Goal: Transaction & Acquisition: Purchase product/service

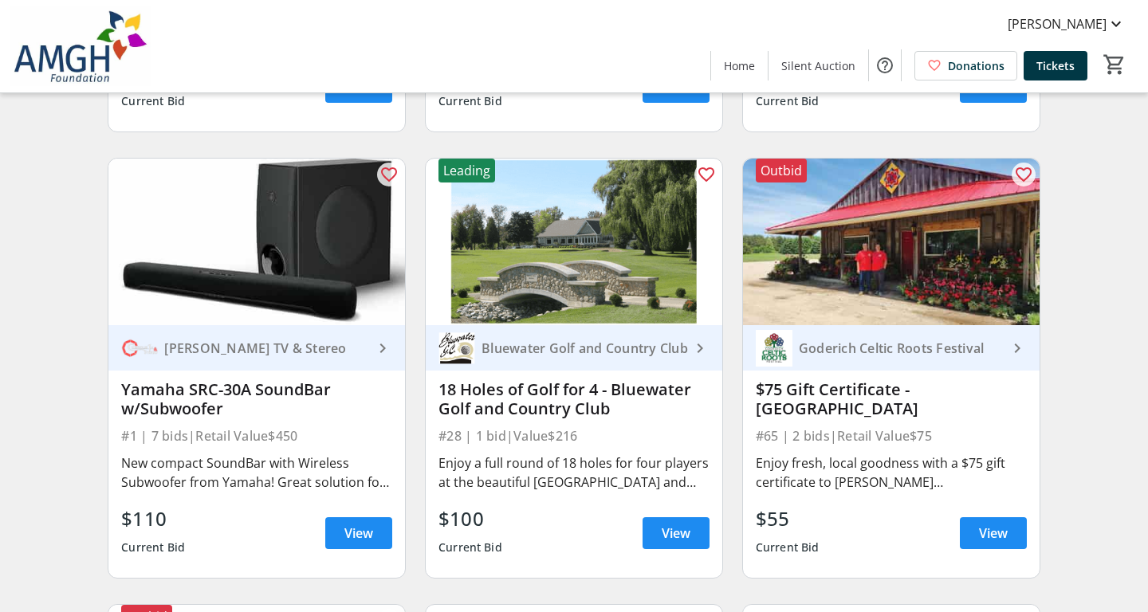
scroll to position [527, 0]
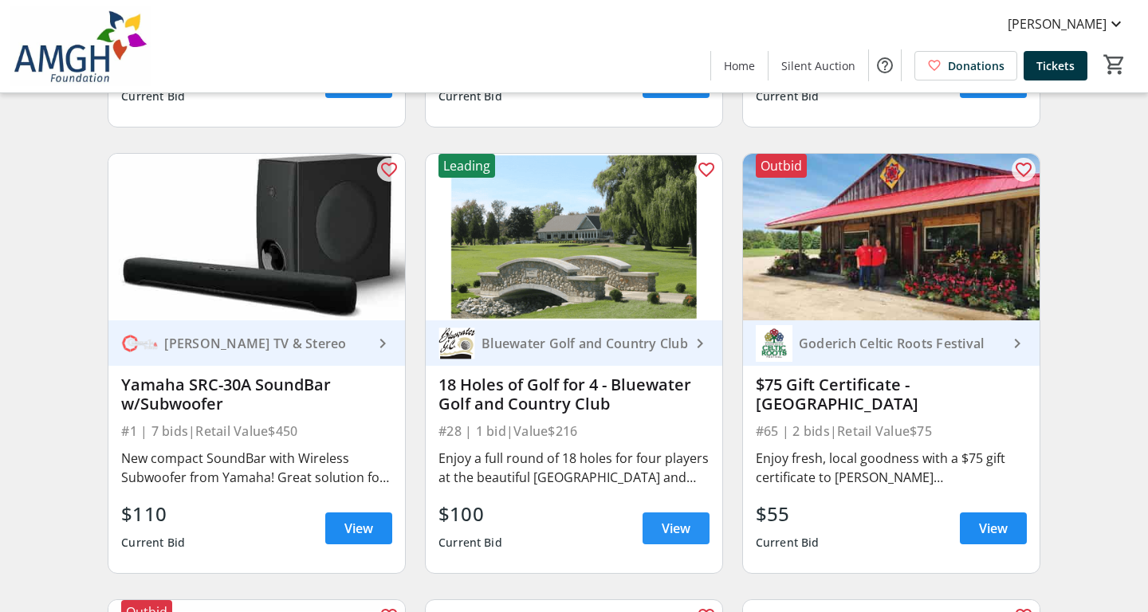
click at [676, 530] on span "View" at bounding box center [676, 528] width 29 height 19
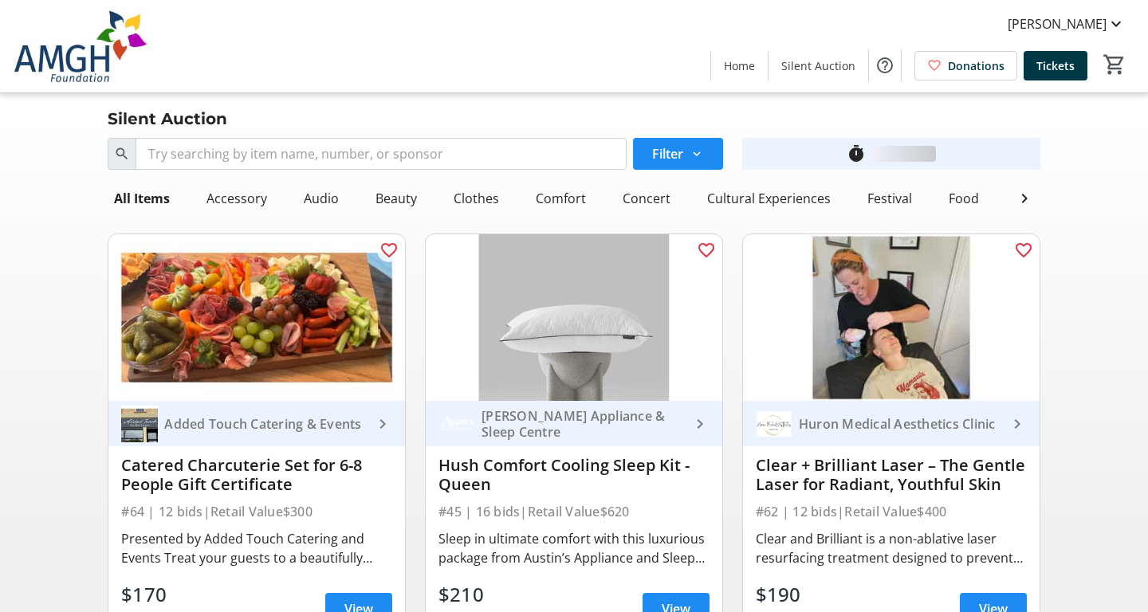
scroll to position [527, 0]
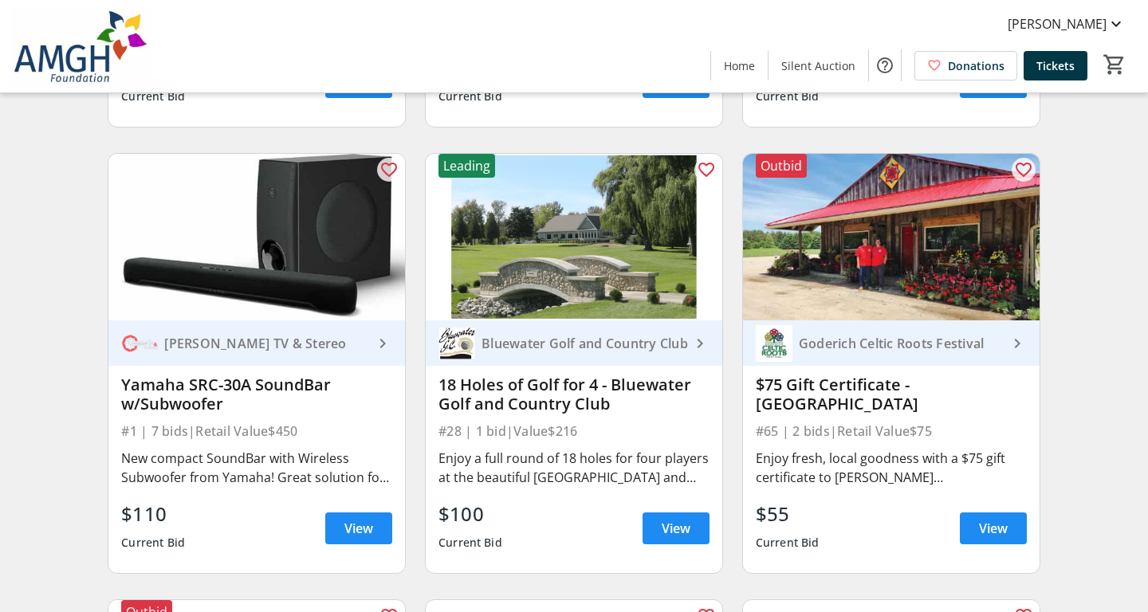
click at [1107, 533] on div "Search Filter timer_outline Ends in 11d 3h 39m 29s All Items Accessory Audio Be…" at bounding box center [574, 542] width 1142 height 1875
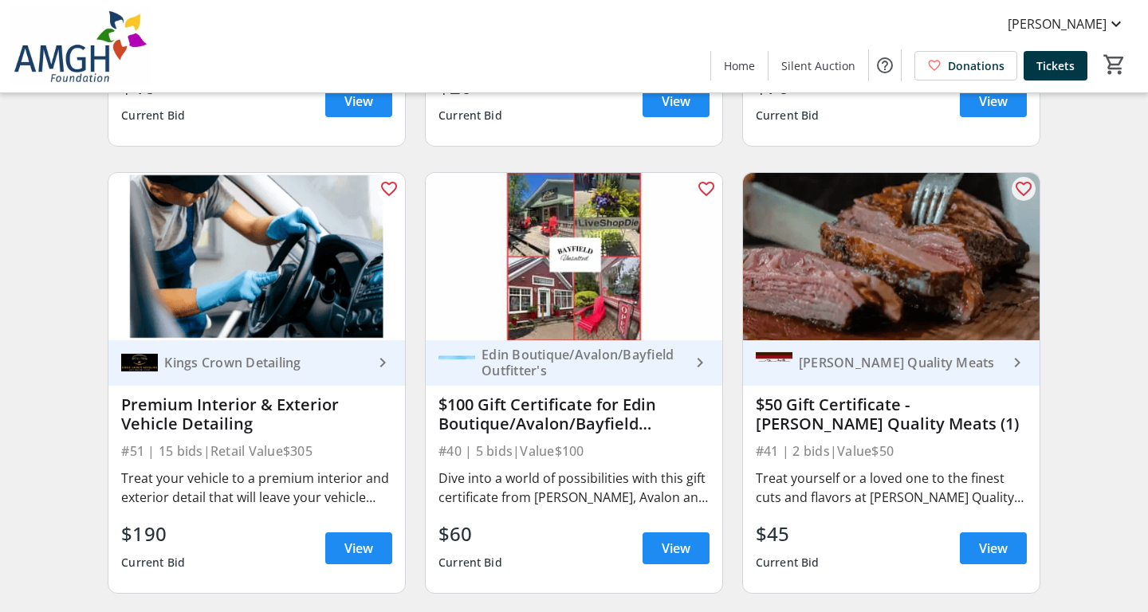
scroll to position [5871, 0]
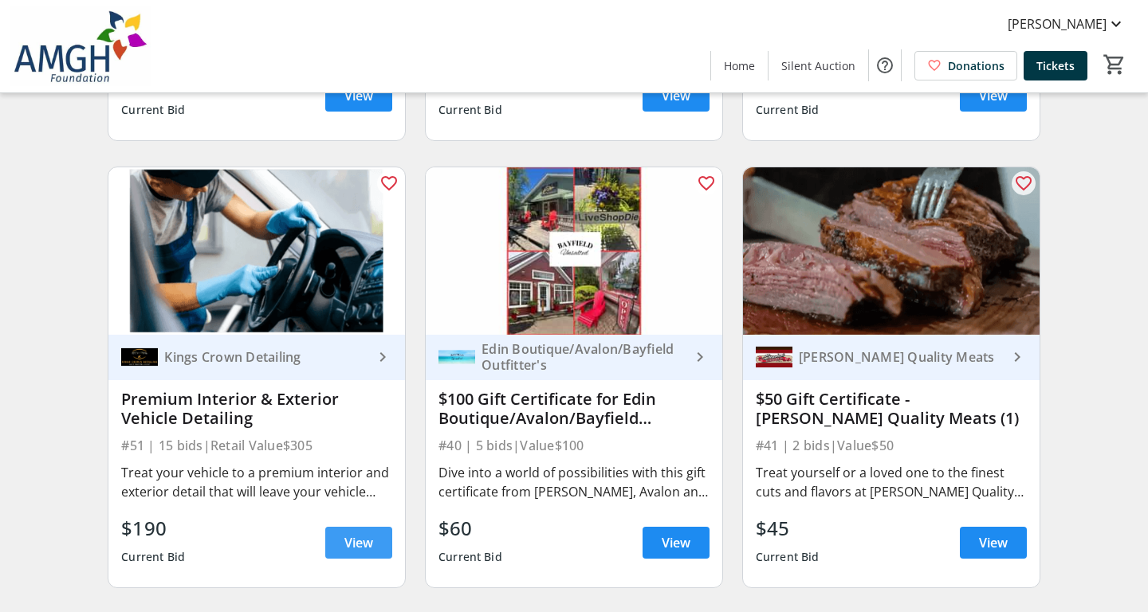
click at [355, 542] on span "View" at bounding box center [358, 542] width 29 height 19
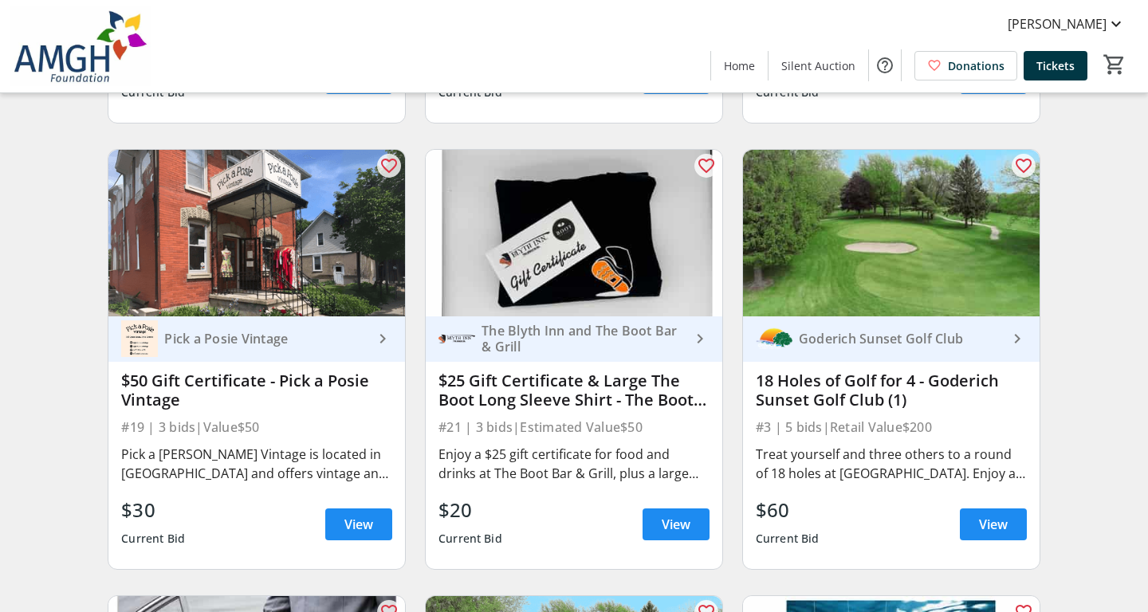
scroll to position [3204, 0]
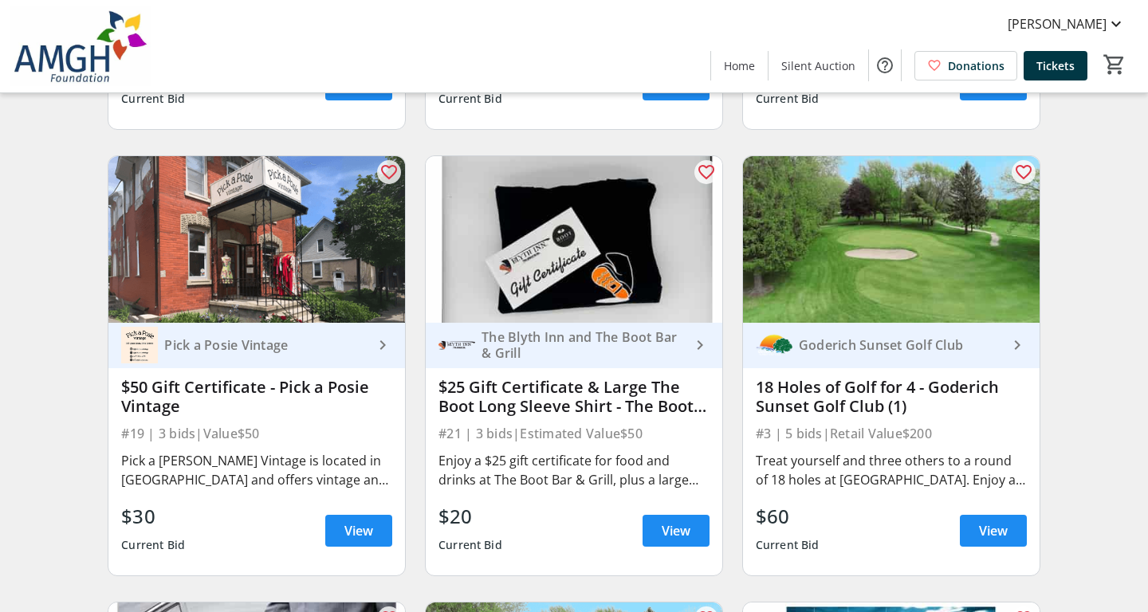
click at [933, 341] on div "Goderich Sunset Golf Club" at bounding box center [899, 345] width 215 height 16
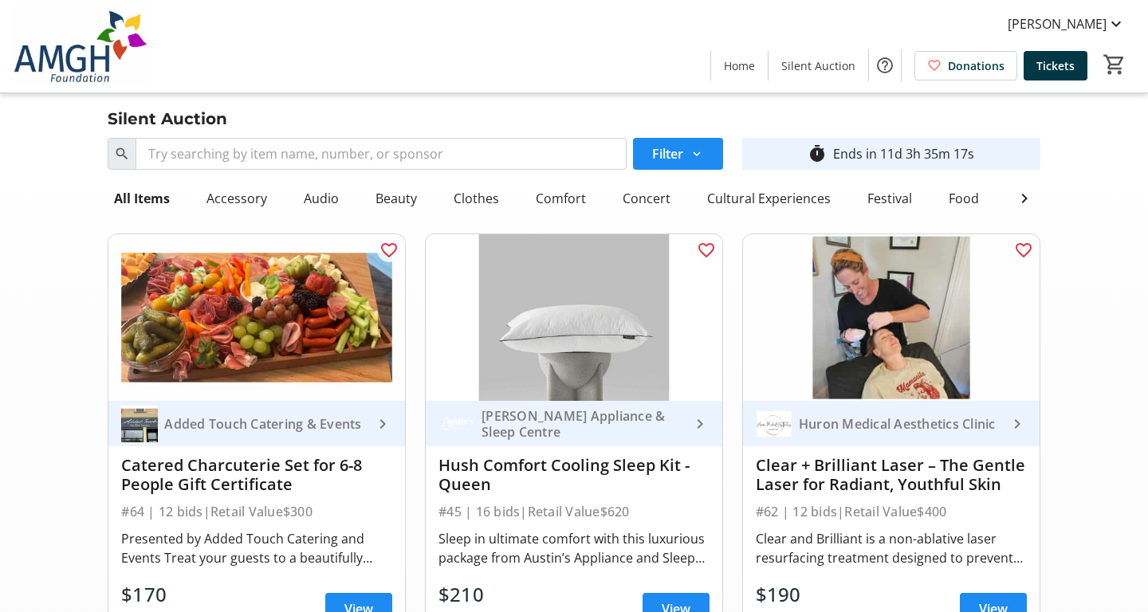
scroll to position [0, 0]
